Goal: Information Seeking & Learning: Learn about a topic

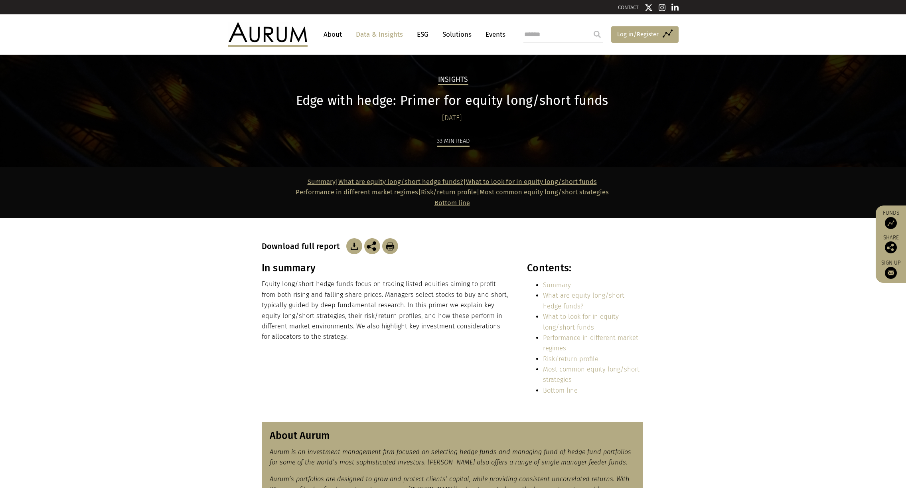
click at [648, 34] on span "Log in/Register" at bounding box center [637, 35] width 41 height 10
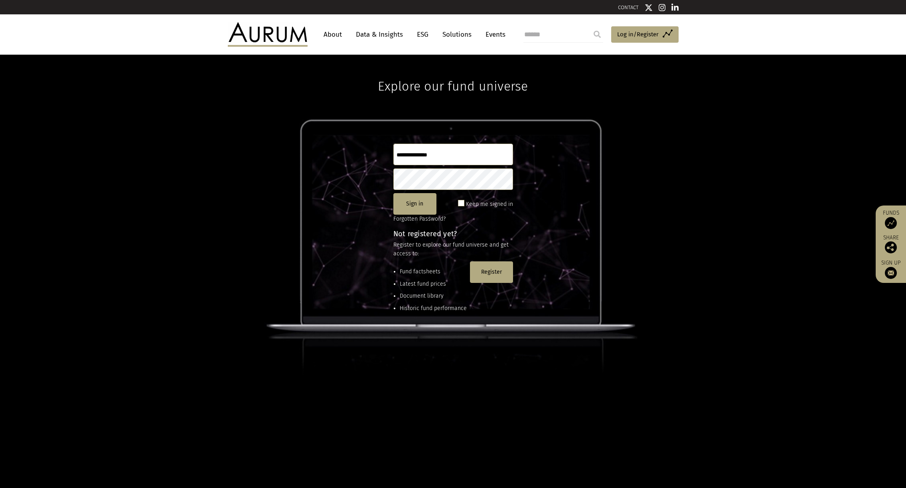
click at [424, 158] on input "text" at bounding box center [453, 155] width 120 height 22
click at [479, 277] on button "Register" at bounding box center [491, 272] width 43 height 22
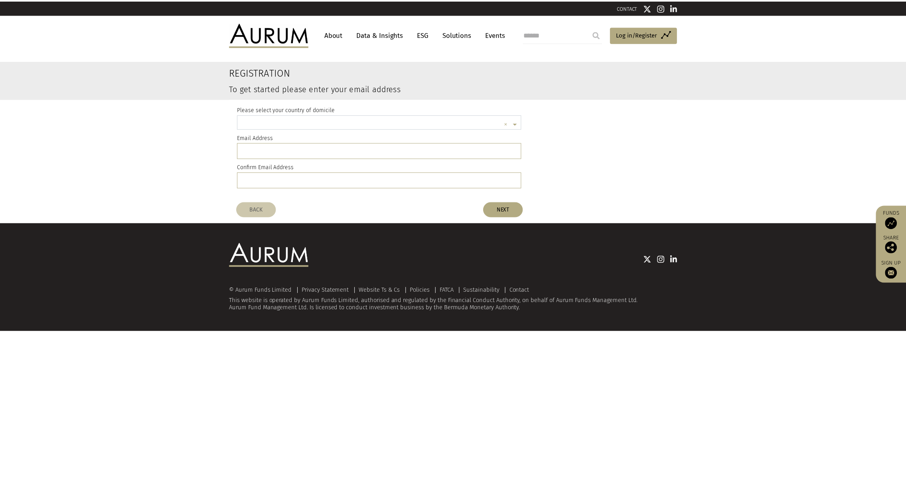
scroll to position [2, 0]
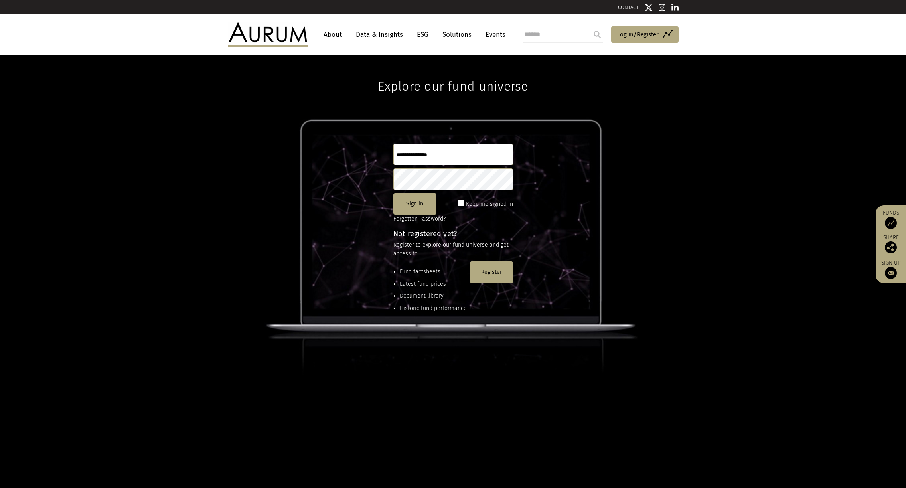
click at [408, 151] on input "text" at bounding box center [453, 155] width 120 height 22
click at [420, 207] on button "Sign in" at bounding box center [414, 204] width 43 height 22
drag, startPoint x: 443, startPoint y: 156, endPoint x: 378, endPoint y: 157, distance: 65.0
click at [378, 157] on div "**********" at bounding box center [453, 271] width 906 height 433
click at [411, 205] on button "Sign in" at bounding box center [414, 204] width 43 height 22
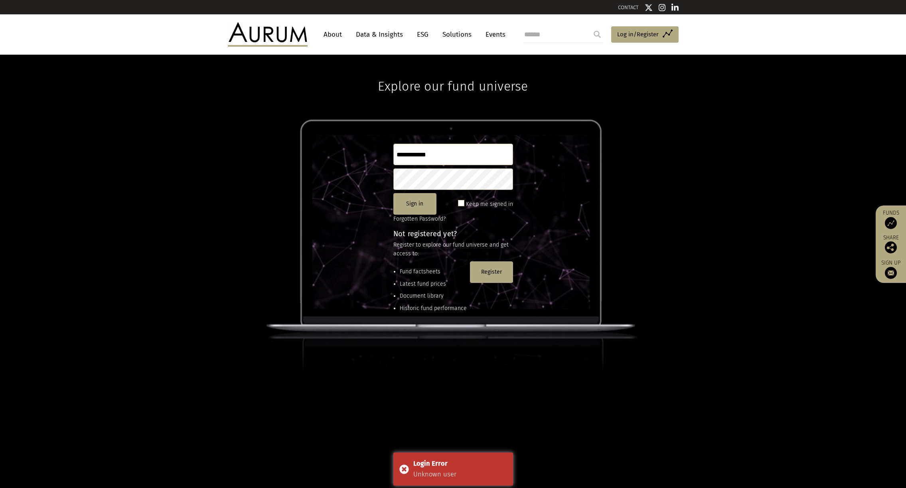
drag, startPoint x: 444, startPoint y: 158, endPoint x: 377, endPoint y: 158, distance: 66.6
click at [377, 158] on div "**********" at bounding box center [453, 271] width 906 height 433
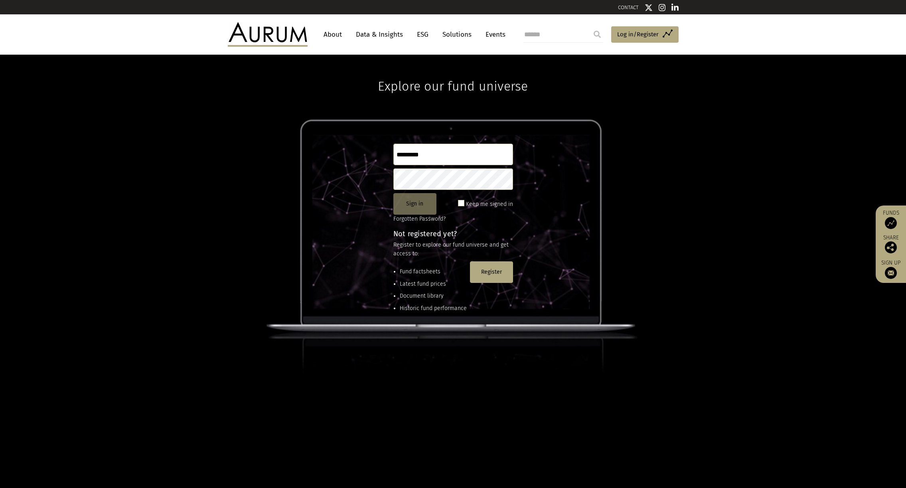
type input "*********"
click at [413, 209] on button "Sign in" at bounding box center [414, 204] width 43 height 22
click at [419, 217] on link "Forgotten Password?" at bounding box center [419, 218] width 52 height 7
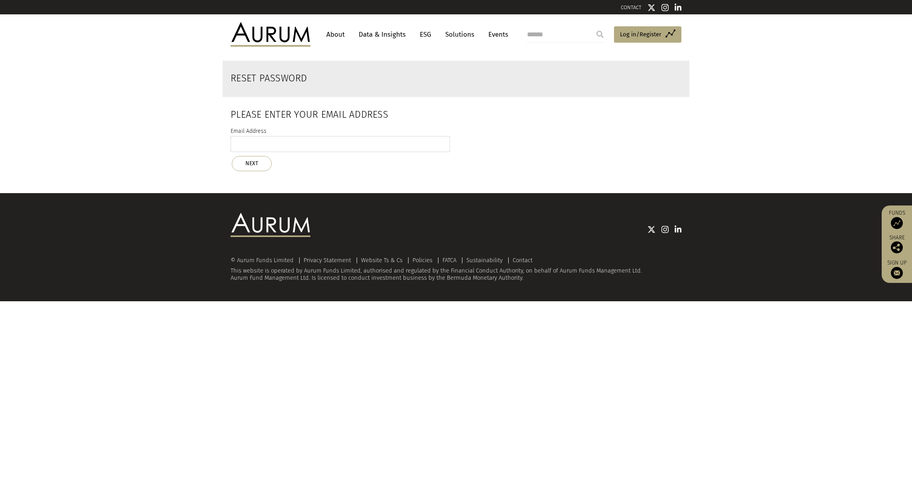
click at [358, 138] on input "email" at bounding box center [339, 144] width 219 height 16
type input "**********"
click at [260, 163] on button "NEXT" at bounding box center [252, 163] width 40 height 15
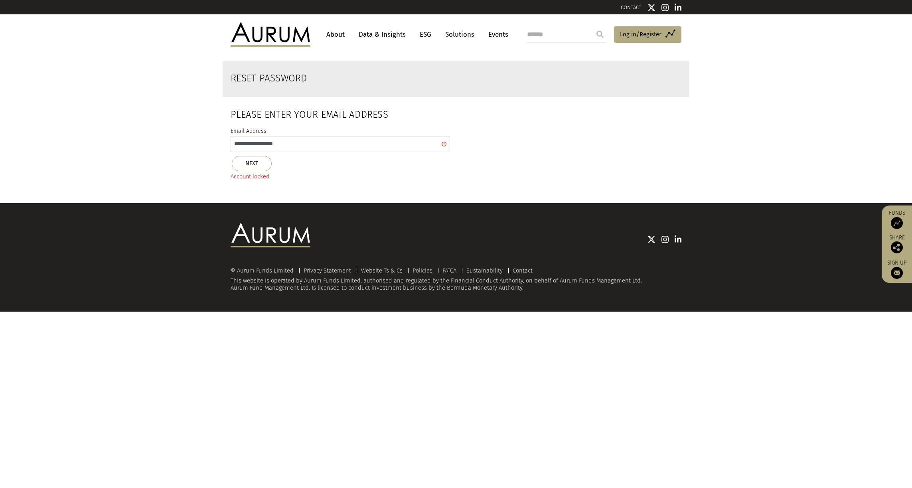
click at [443, 145] on input "**********" at bounding box center [339, 144] width 219 height 16
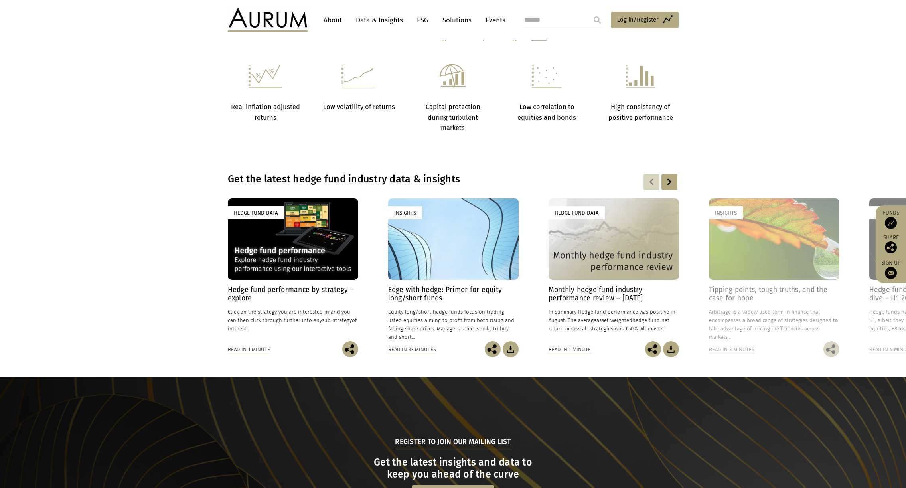
scroll to position [518, 0]
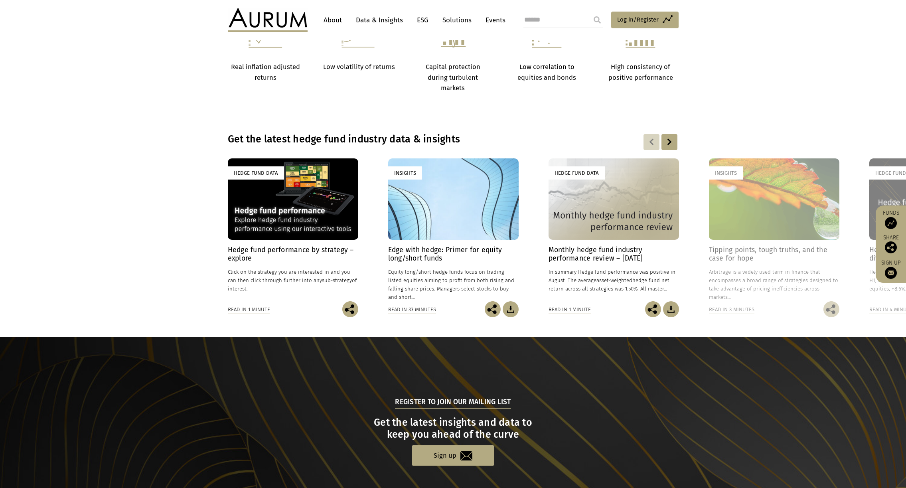
click at [316, 251] on h4 "Hedge fund performance by strategy – explore" at bounding box center [293, 254] width 130 height 17
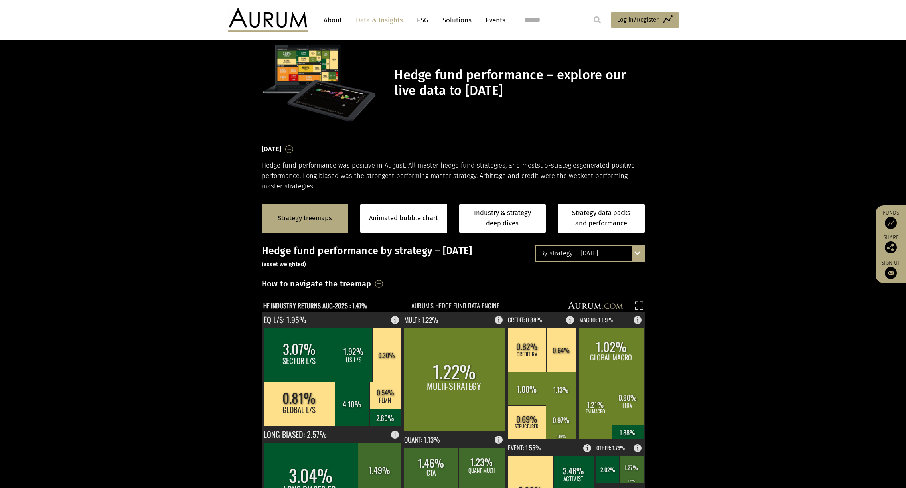
scroll to position [80, 0]
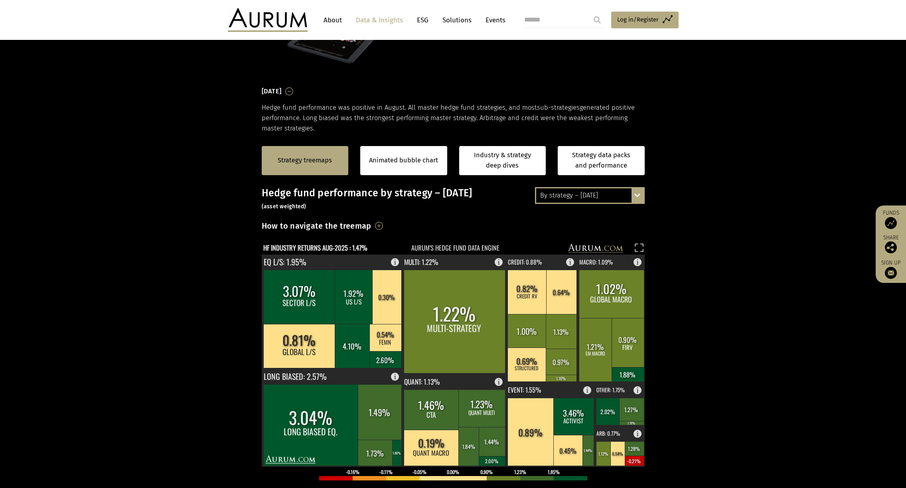
click at [639, 196] on div "By strategy – August 2025 By strategy – August 2025 By strategy – year to date …" at bounding box center [590, 195] width 110 height 17
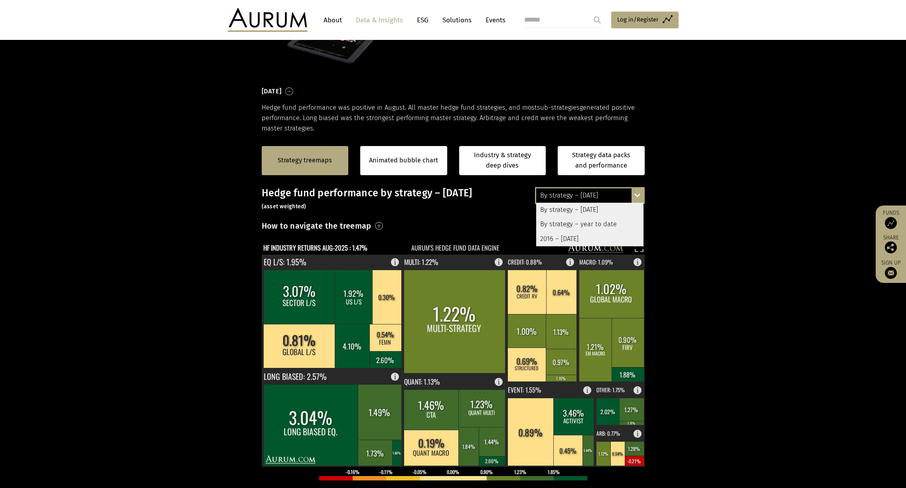
click at [672, 193] on section "Strategy treemaps Animated bubble chart Industry & strategy deep dives Strategy…" at bounding box center [453, 383] width 906 height 498
click at [440, 207] on h3 "Hedge fund performance by strategy – August 2025 (asset weighted)" at bounding box center [453, 199] width 383 height 24
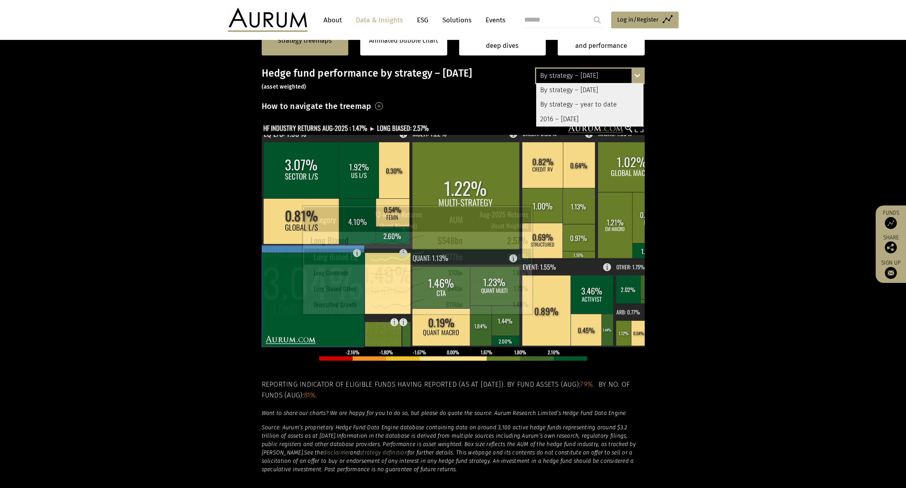
scroll to position [159, 0]
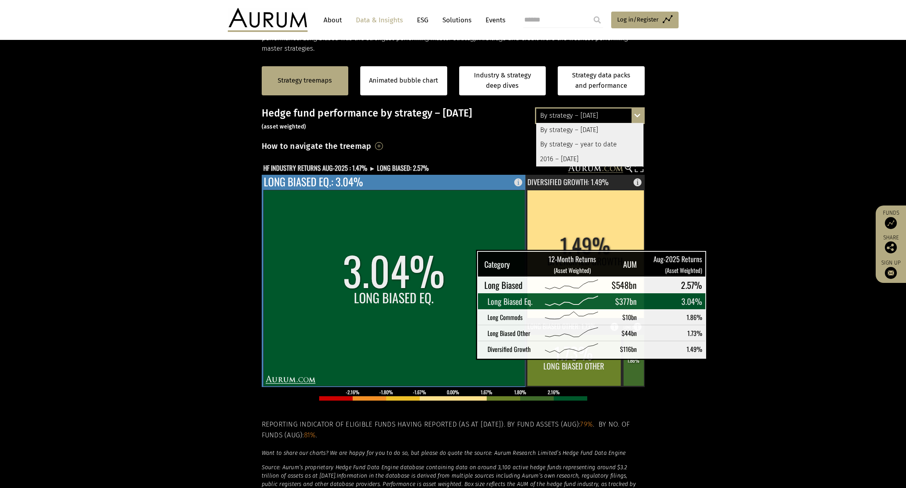
click at [456, 348] on rect at bounding box center [393, 288] width 261 height 196
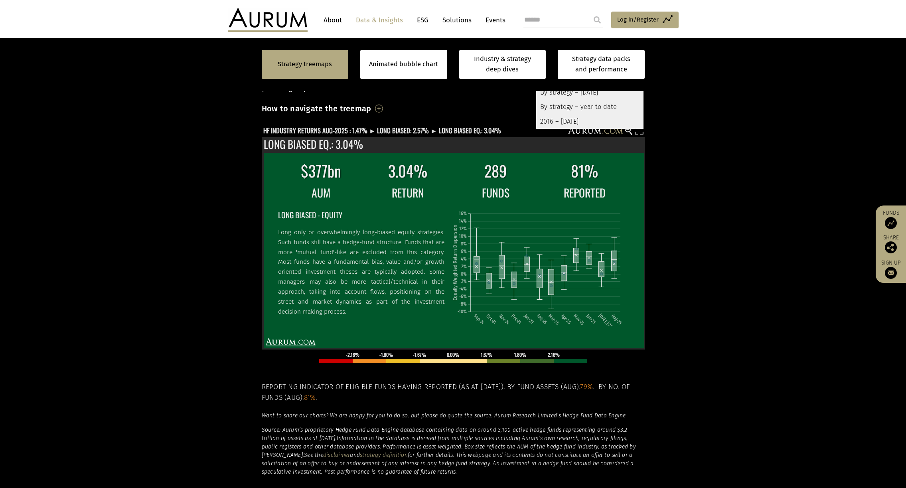
scroll to position [199, 0]
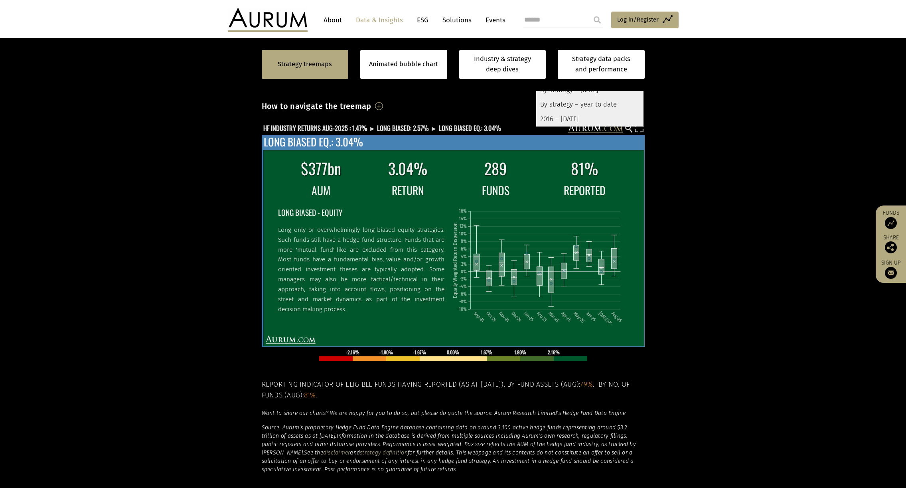
scroll to position [199, 0]
click at [353, 268] on p "Long only or overwhelmingly long-biased equity strategies. Such funds still hav…" at bounding box center [361, 269] width 166 height 89
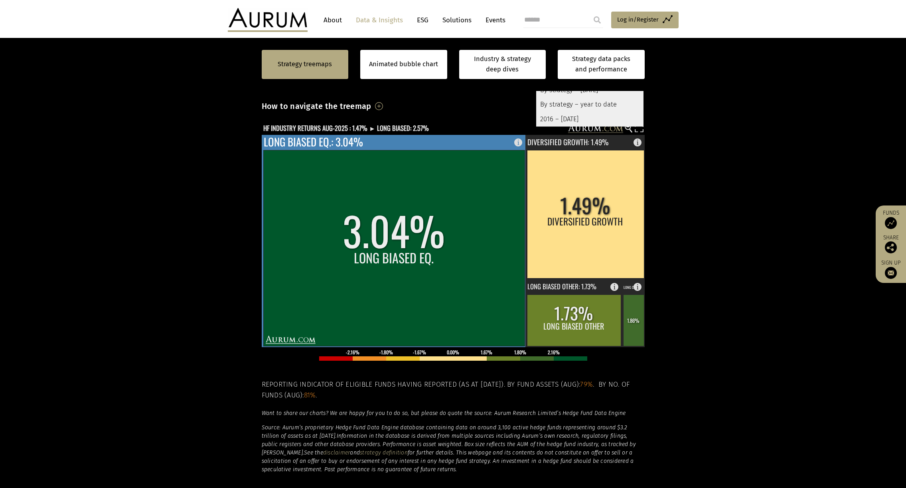
click at [353, 268] on rect at bounding box center [393, 248] width 261 height 196
